Goal: Task Accomplishment & Management: Manage account settings

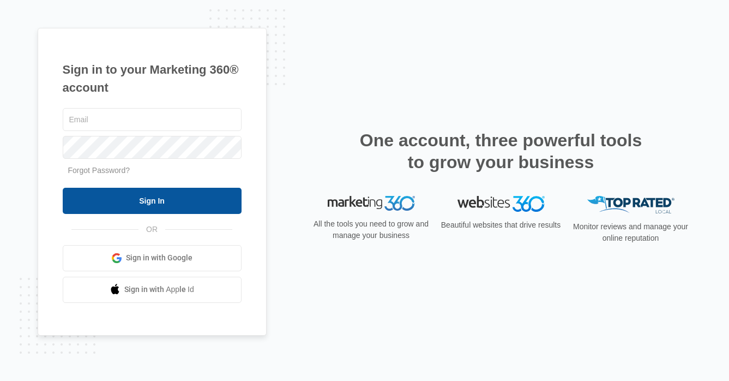
type input "[EMAIL_ADDRESS][DOMAIN_NAME]"
click at [153, 205] on input "Sign In" at bounding box center [152, 201] width 179 height 26
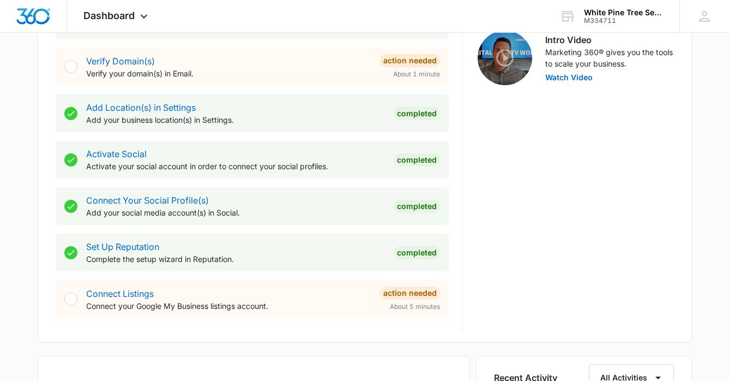
scroll to position [362, 0]
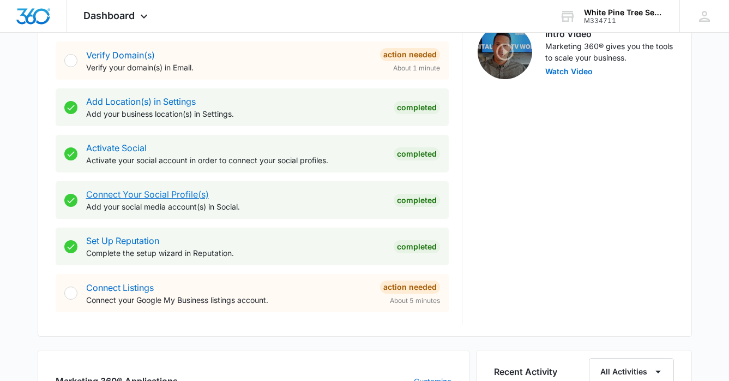
click at [152, 194] on link "Connect Your Social Profile(s)" at bounding box center [147, 194] width 123 height 11
